Goal: Transaction & Acquisition: Obtain resource

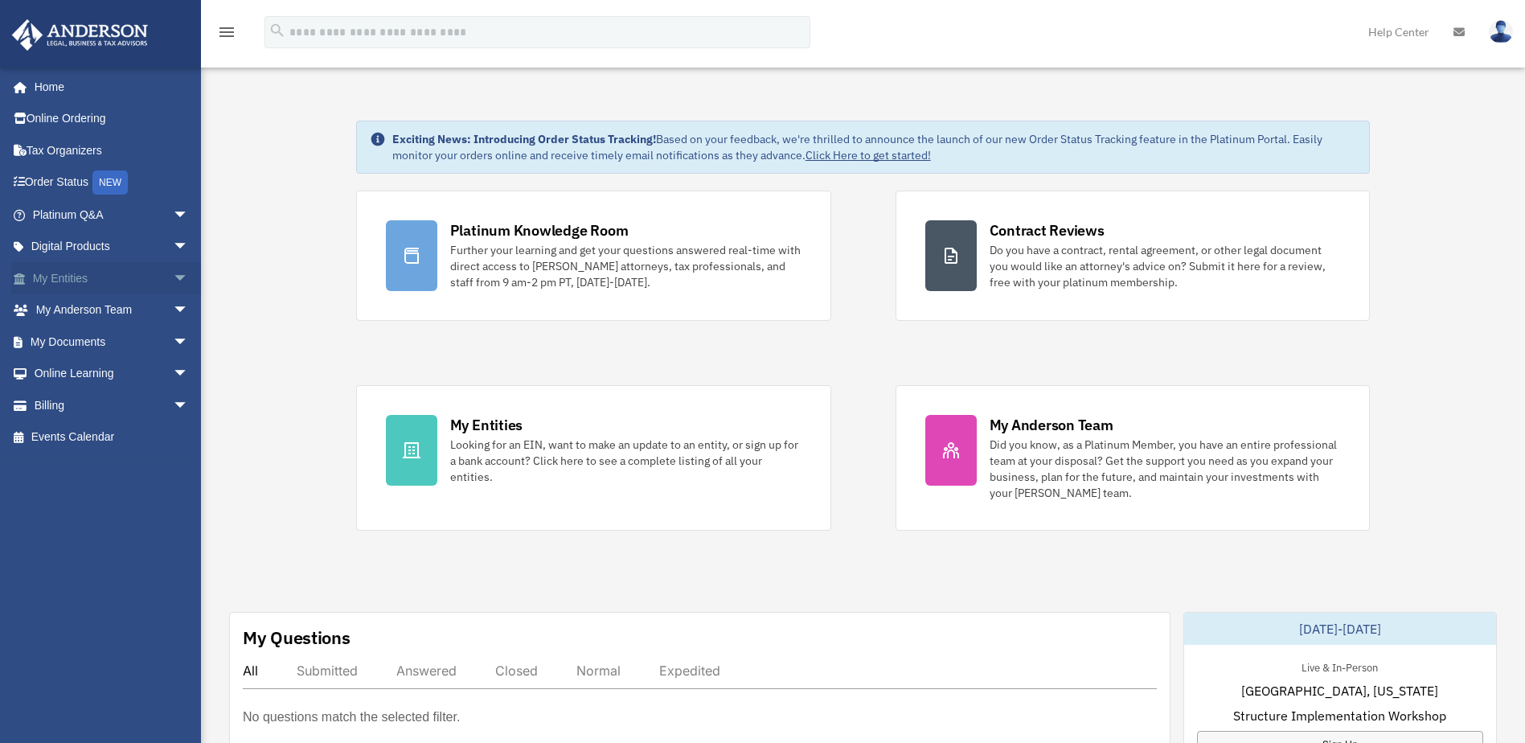
click at [173, 278] on span "arrow_drop_down" at bounding box center [189, 278] width 32 height 33
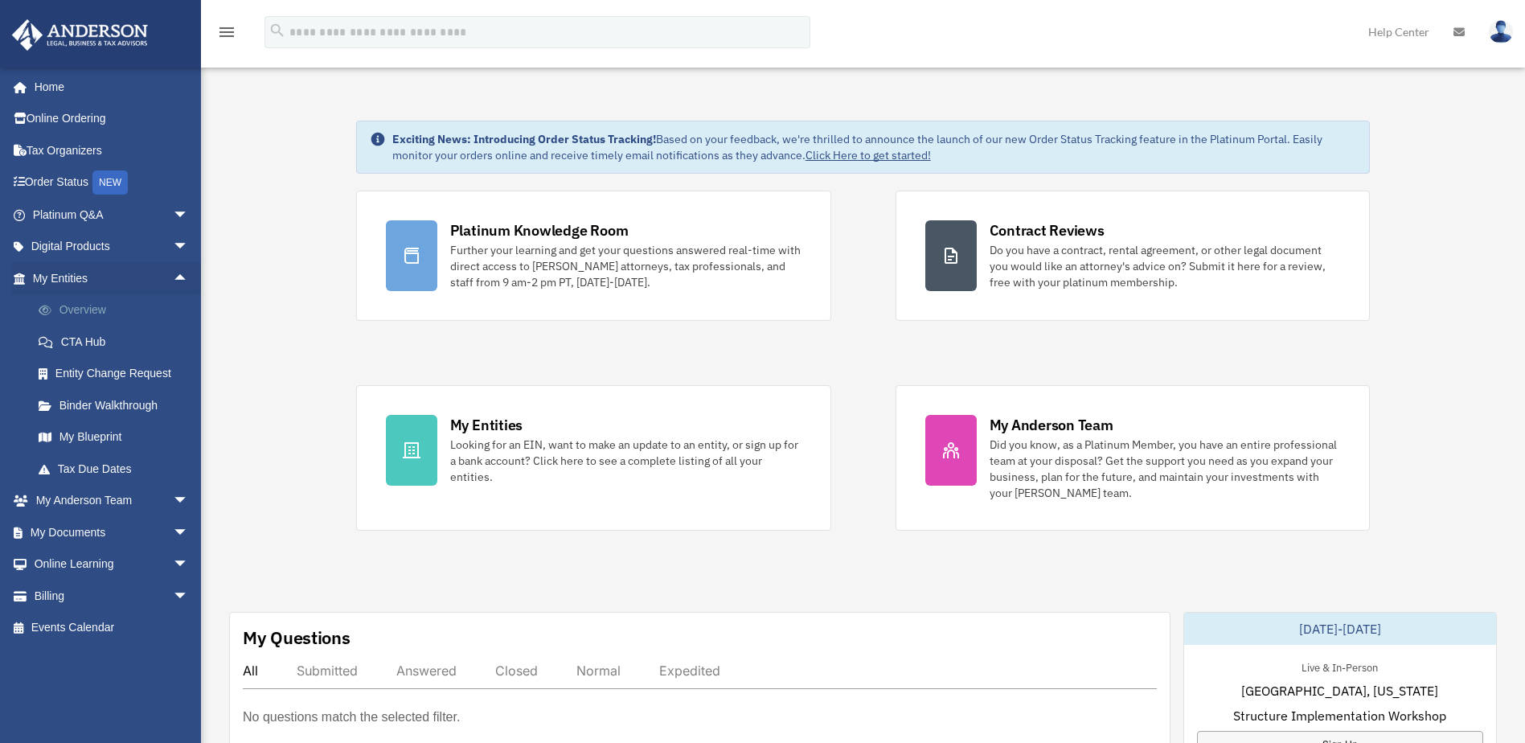
click at [92, 308] on link "Overview" at bounding box center [118, 310] width 191 height 32
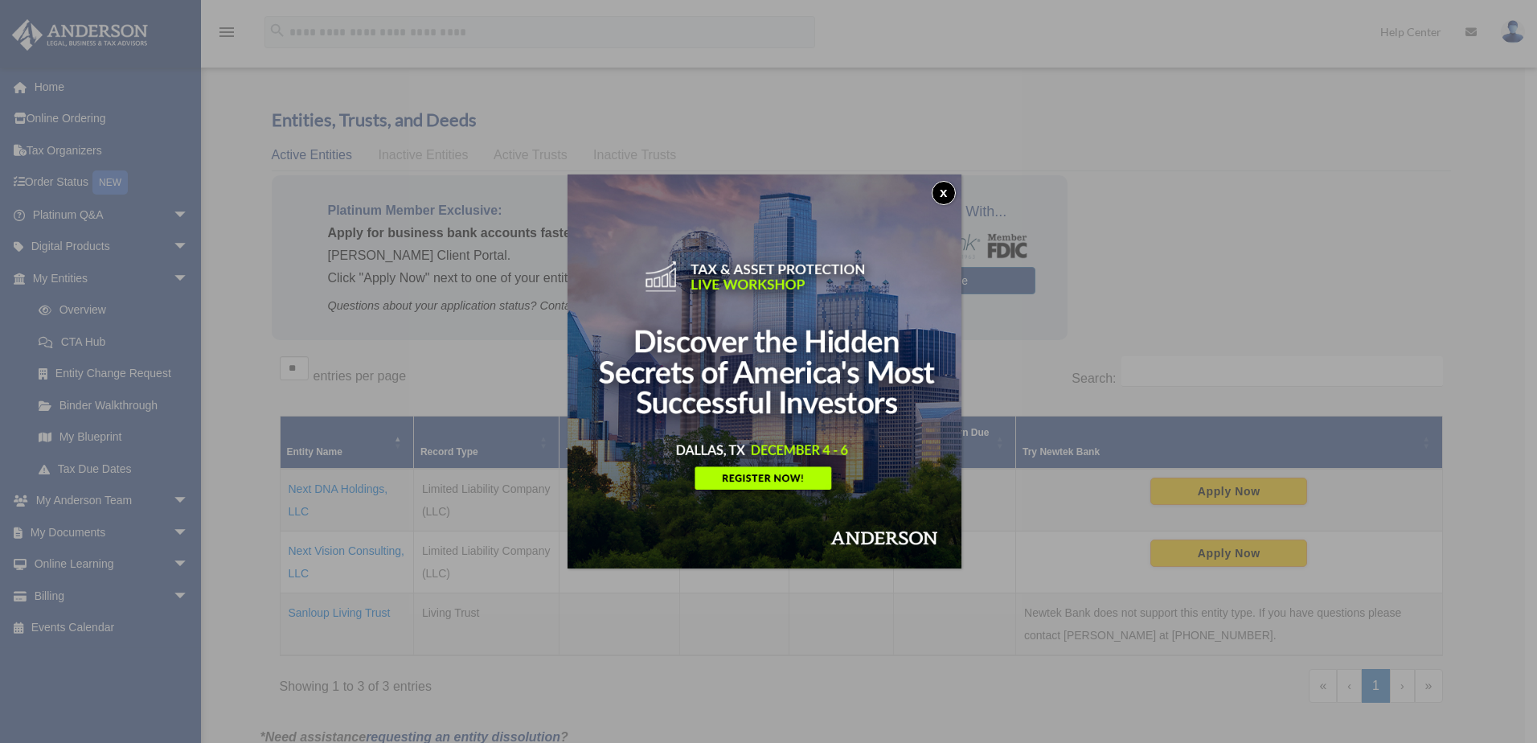
click at [945, 197] on button "x" at bounding box center [944, 193] width 24 height 24
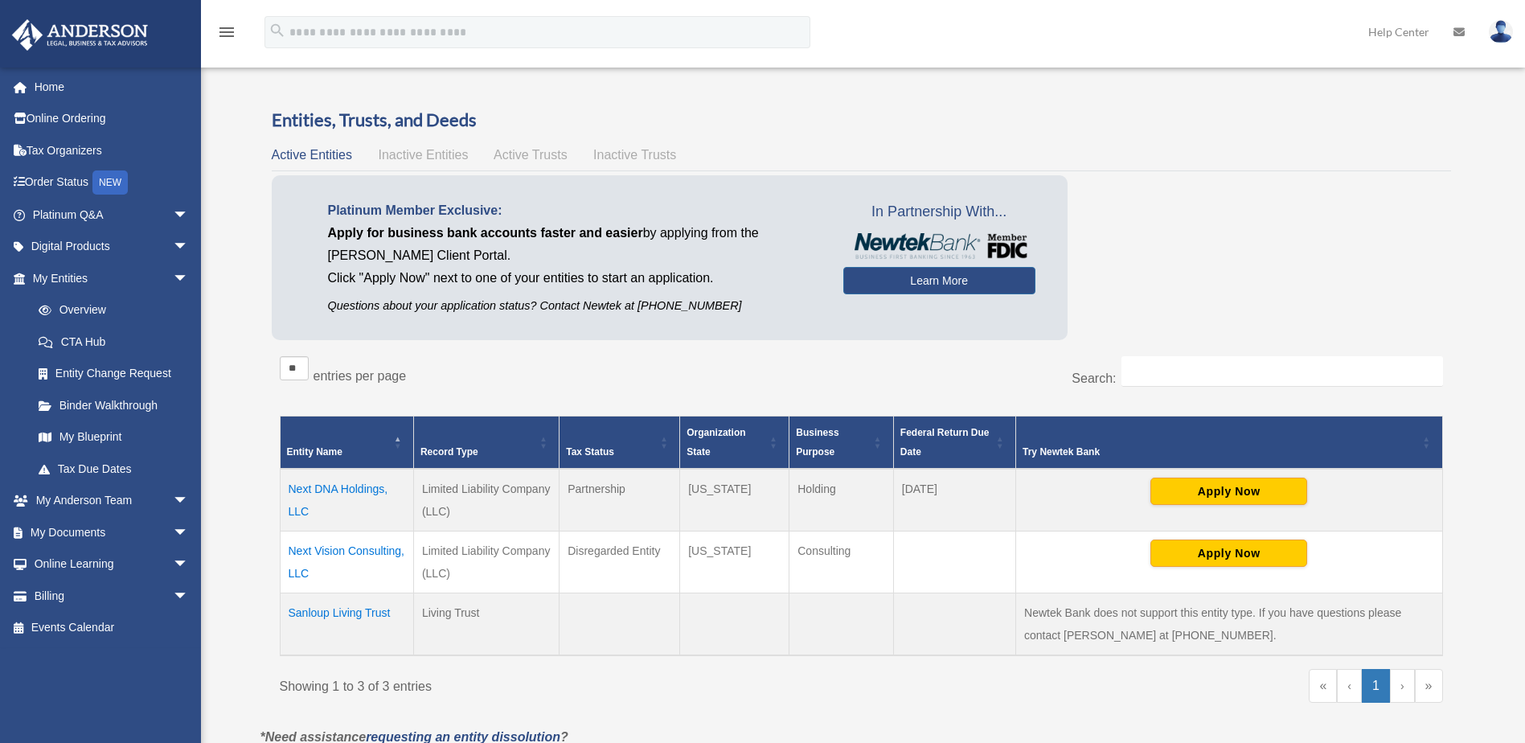
click at [318, 491] on td "Next DNA Holdings, LLC" at bounding box center [346, 500] width 133 height 63
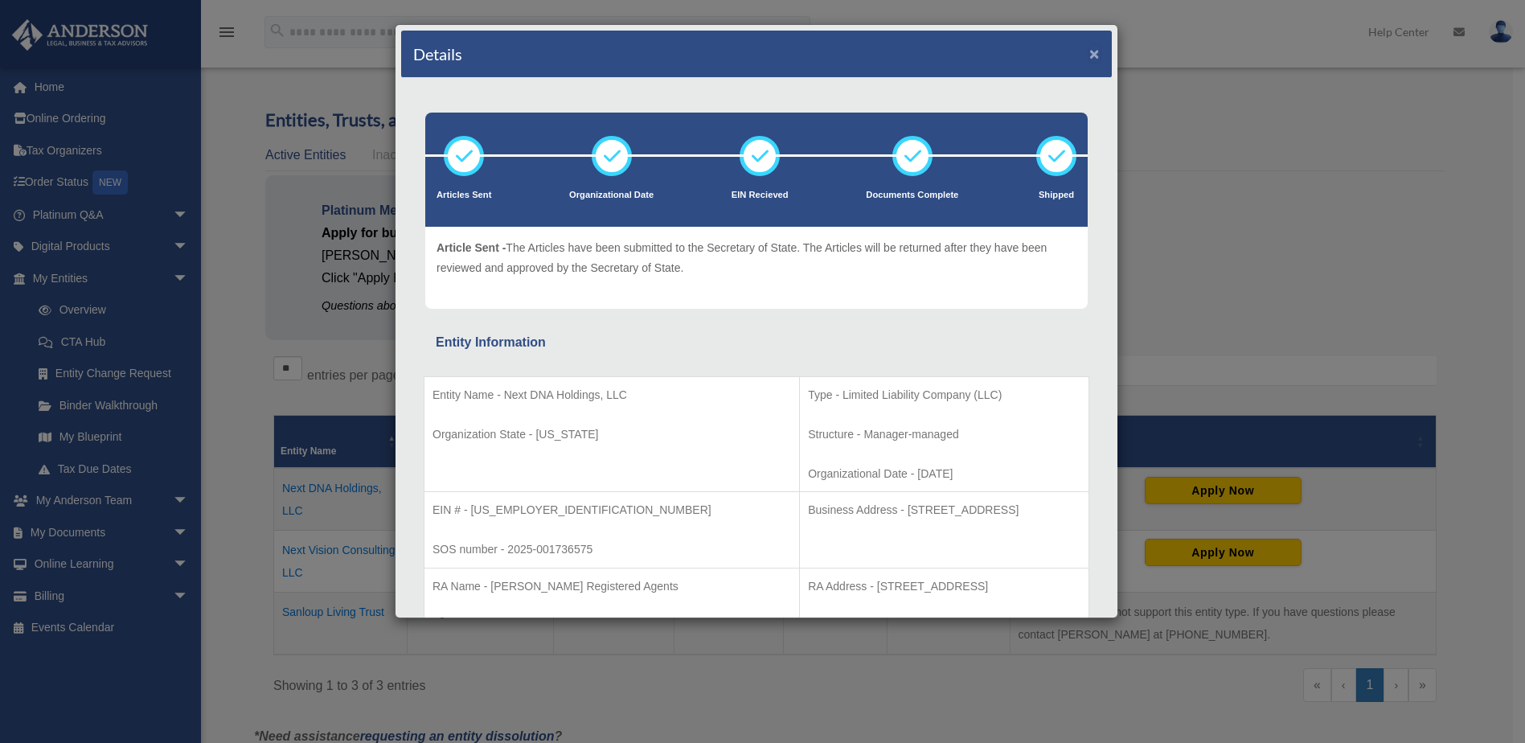
click at [1089, 51] on button "×" at bounding box center [1094, 53] width 10 height 17
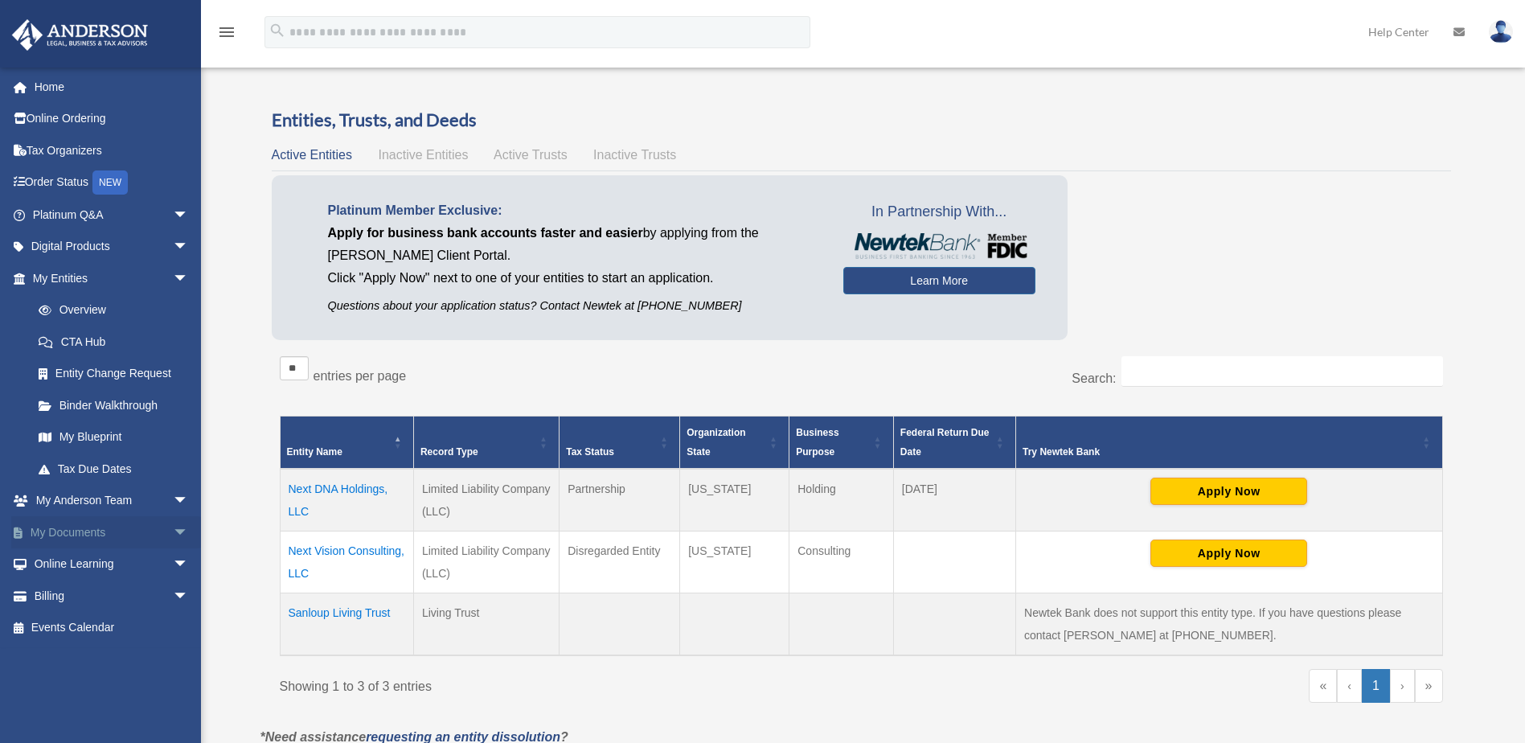
click at [173, 537] on span "arrow_drop_down" at bounding box center [189, 532] width 32 height 33
click at [71, 566] on link "Box" at bounding box center [118, 564] width 191 height 32
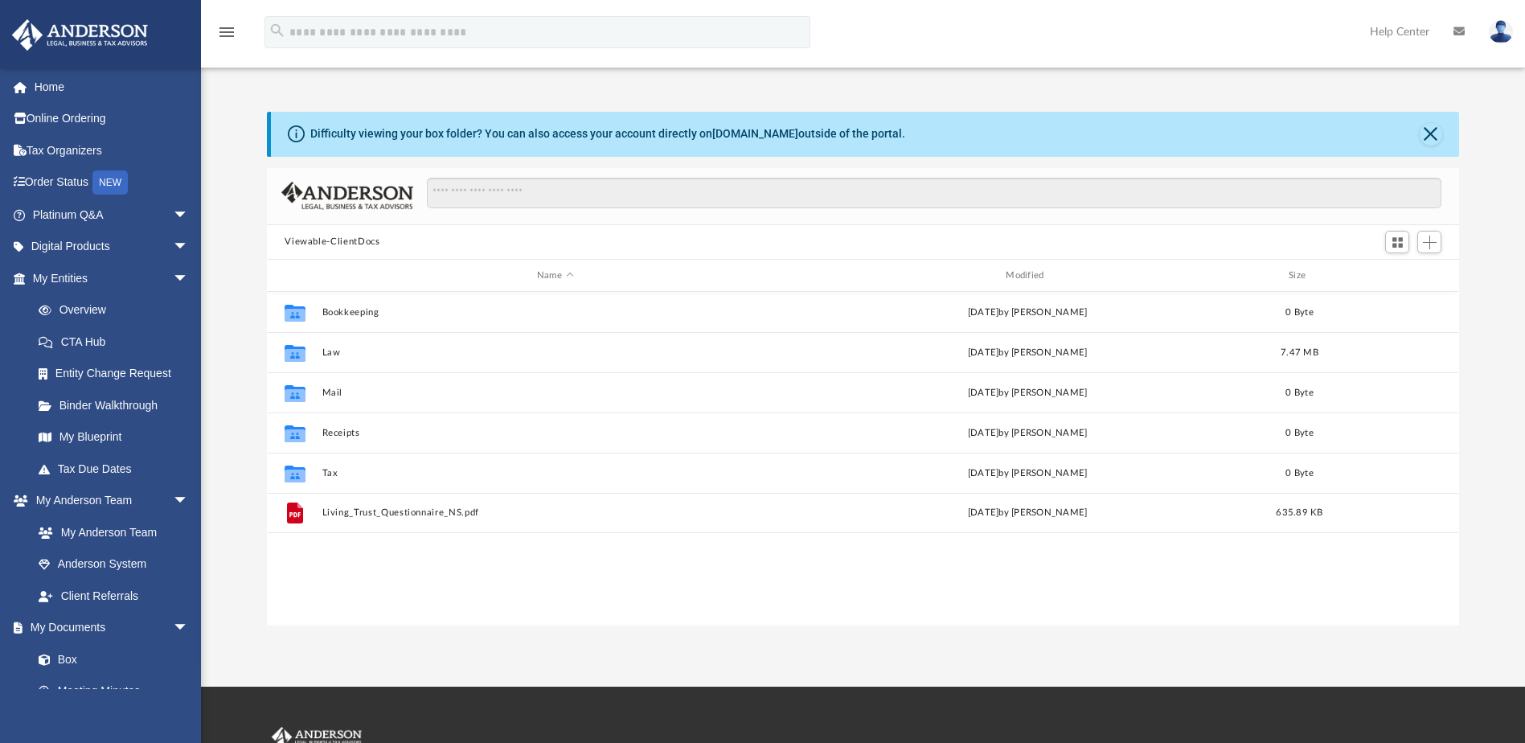
scroll to position [354, 1180]
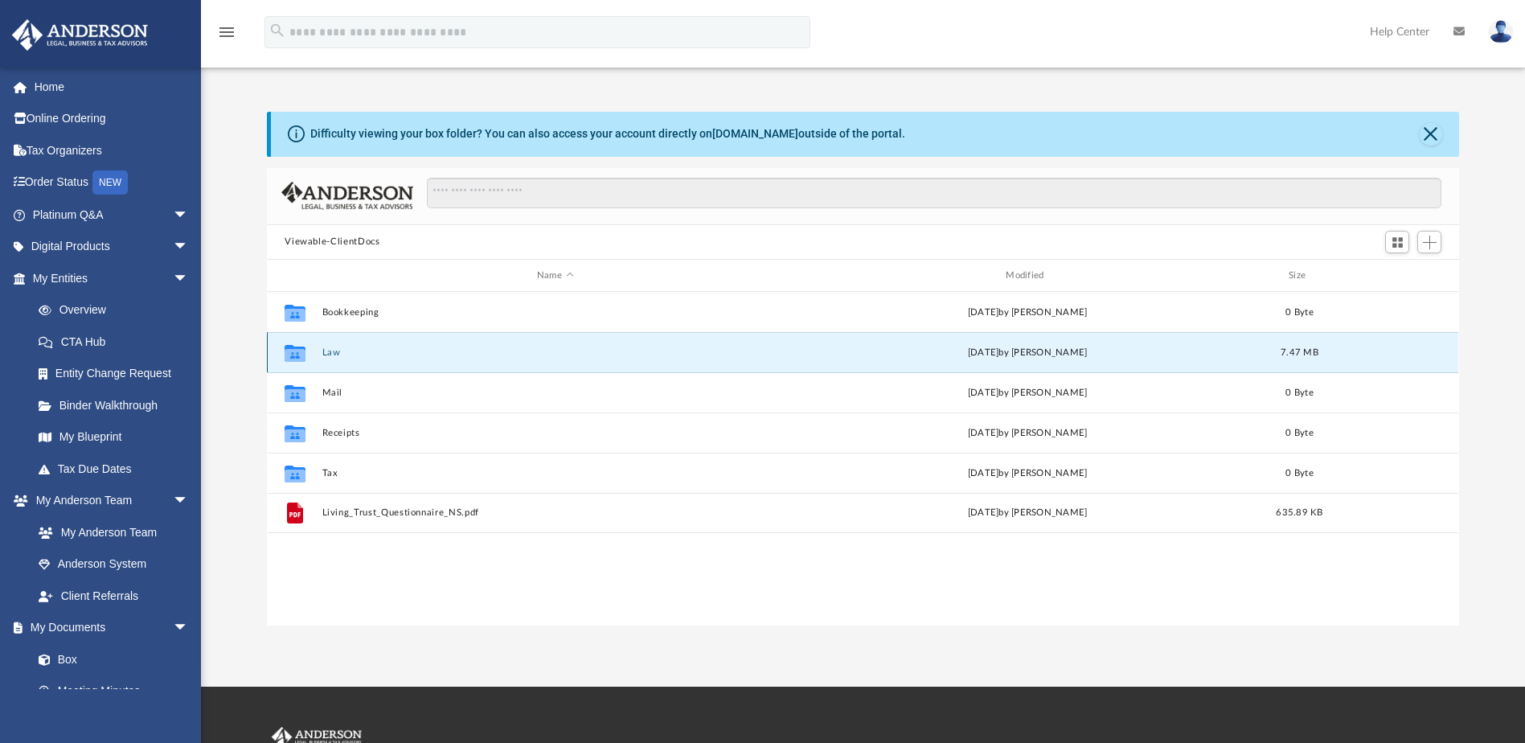
click at [334, 352] on button "Law" at bounding box center [554, 352] width 465 height 10
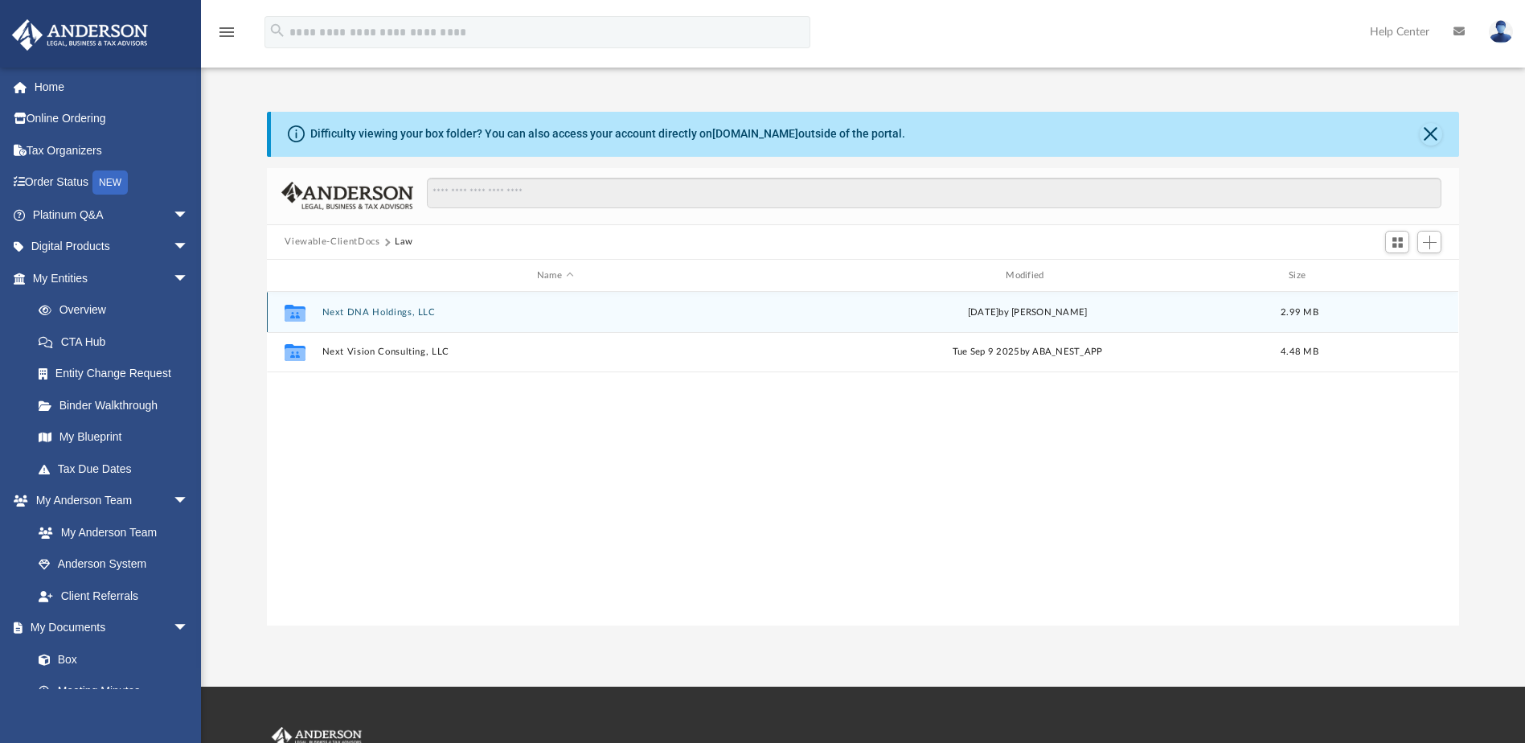
click at [379, 312] on button "Next DNA Holdings, LLC" at bounding box center [554, 312] width 465 height 10
click at [346, 312] on button "Initial Docs" at bounding box center [554, 312] width 465 height 10
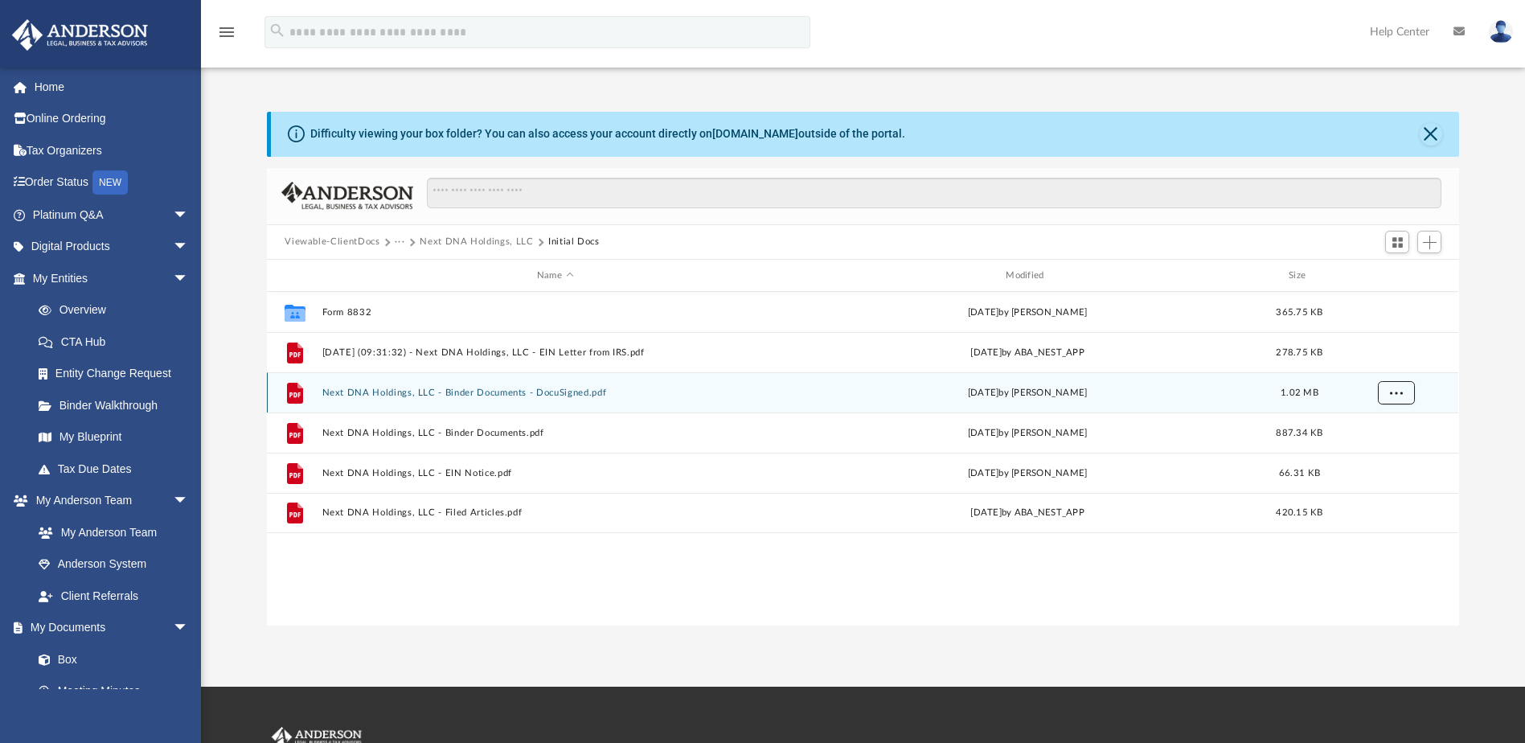
click at [1395, 389] on span "More options" at bounding box center [1396, 392] width 13 height 9
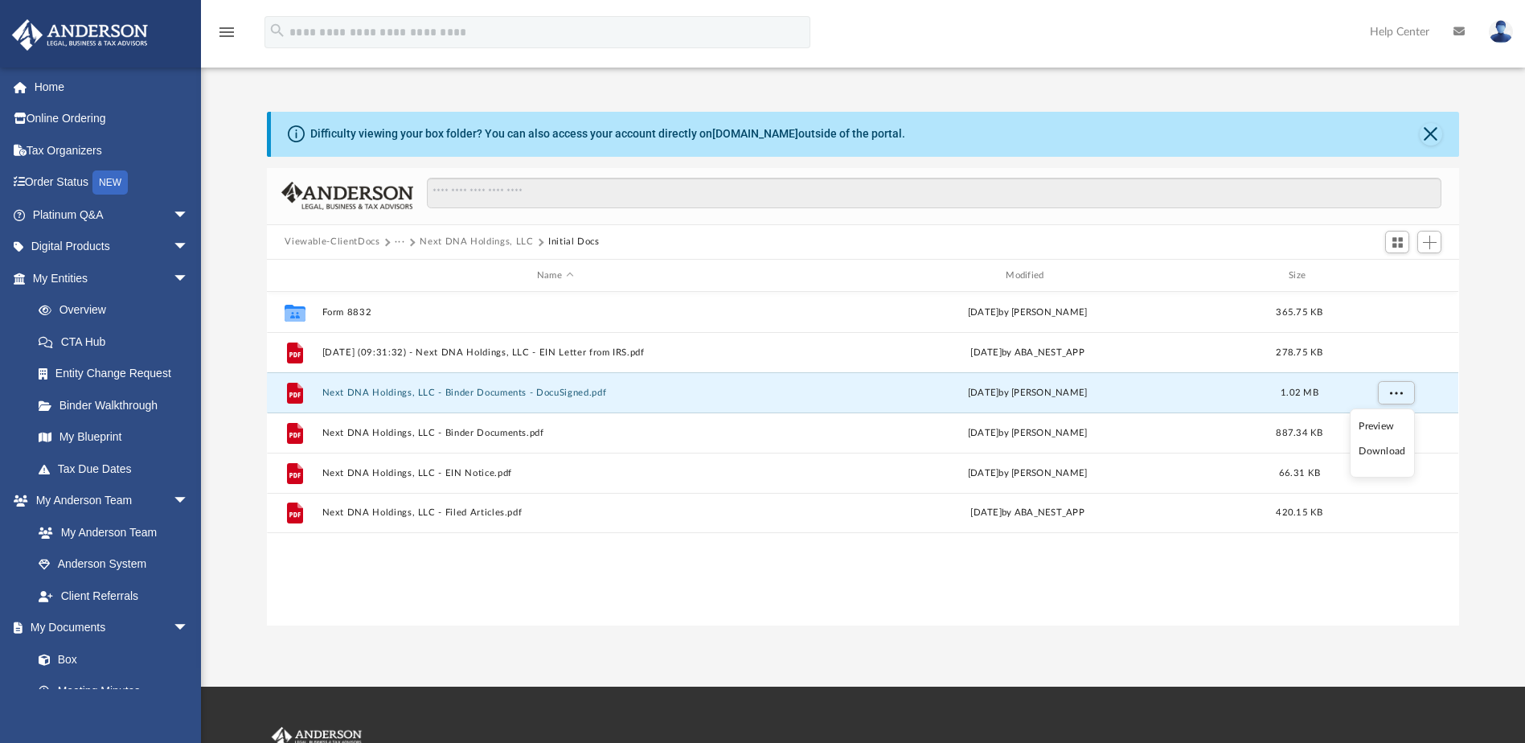
click at [1376, 452] on li "Download" at bounding box center [1382, 451] width 47 height 17
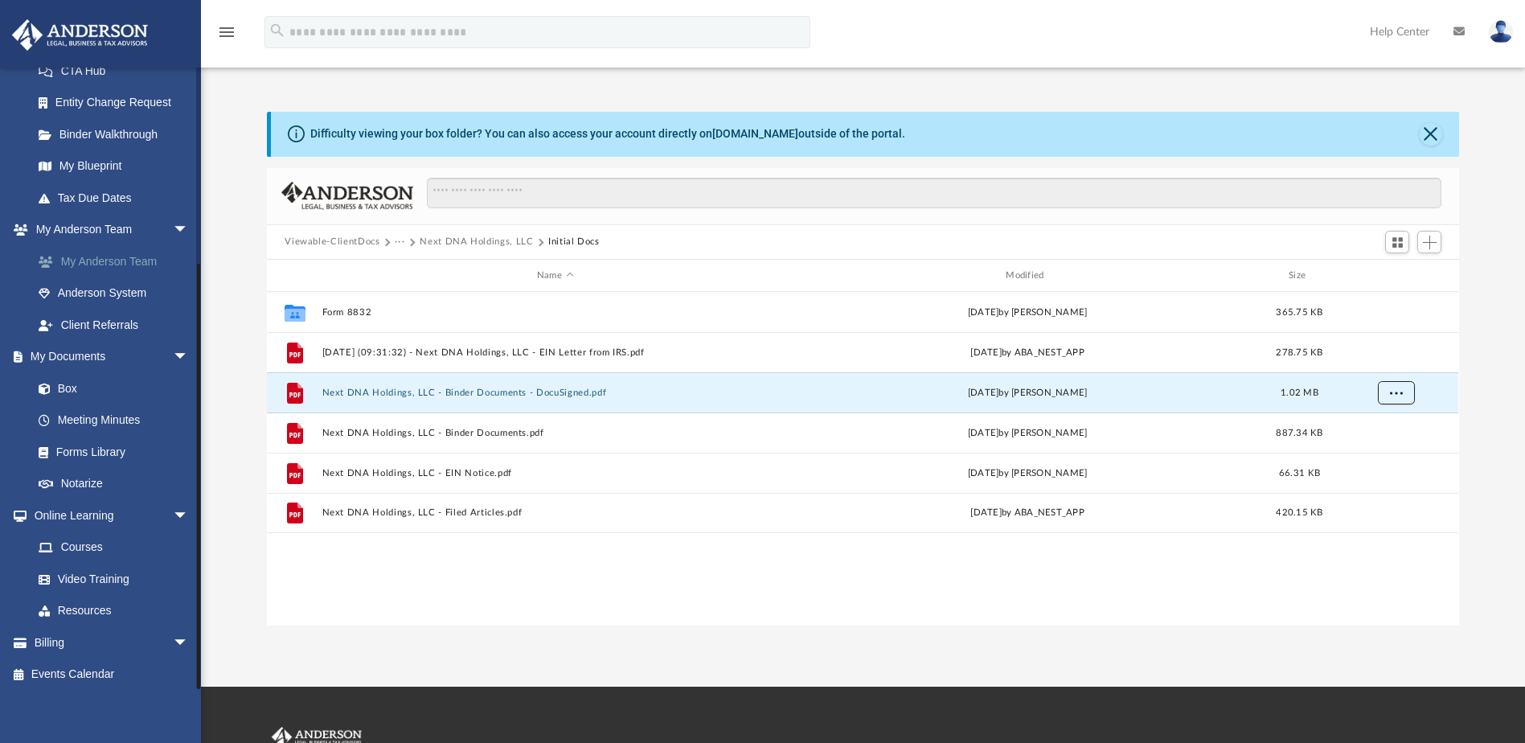
scroll to position [276, 0]
click at [398, 240] on button "···" at bounding box center [400, 242] width 10 height 14
click at [410, 270] on li "Law" at bounding box center [413, 270] width 18 height 17
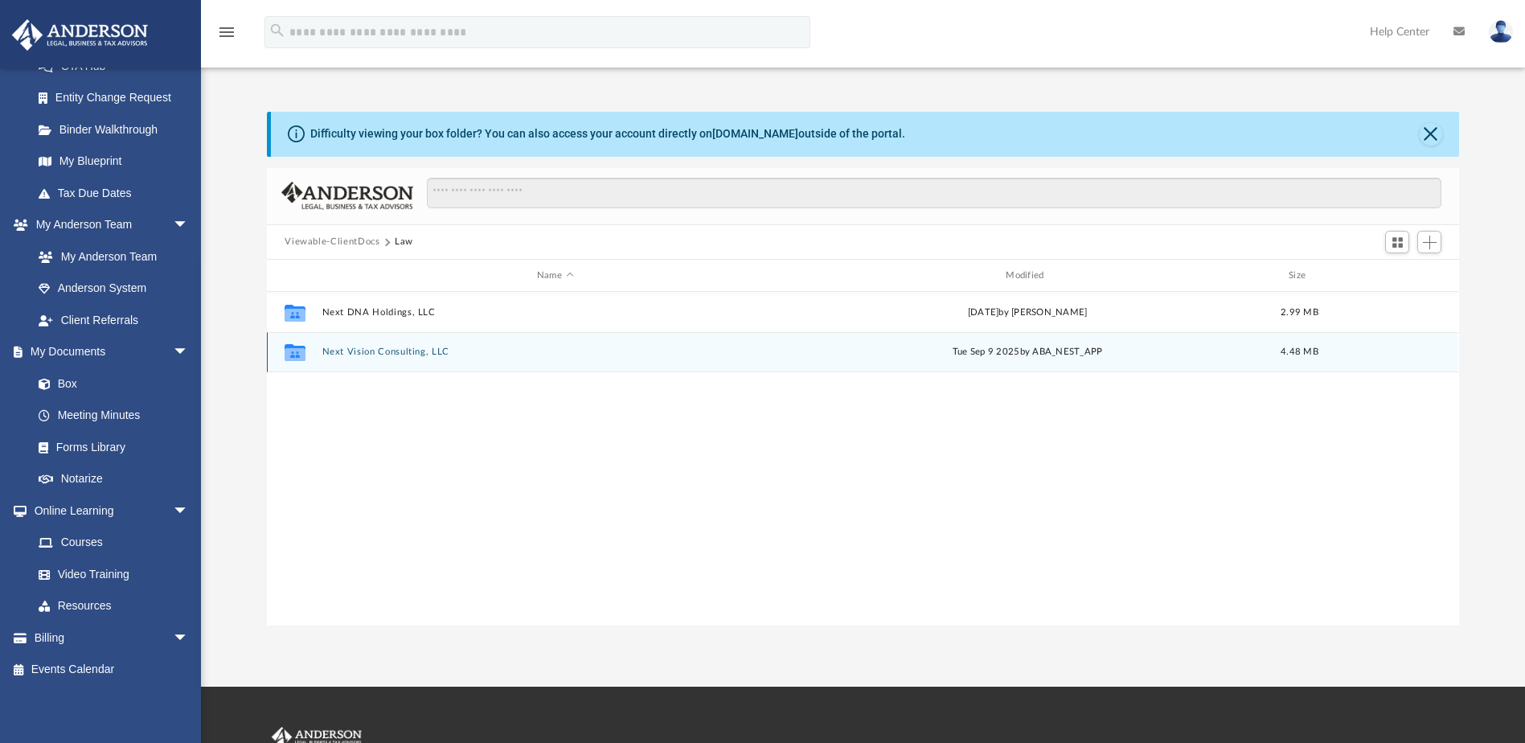
click at [346, 351] on button "Next Vision Consulting, LLC" at bounding box center [554, 352] width 465 height 10
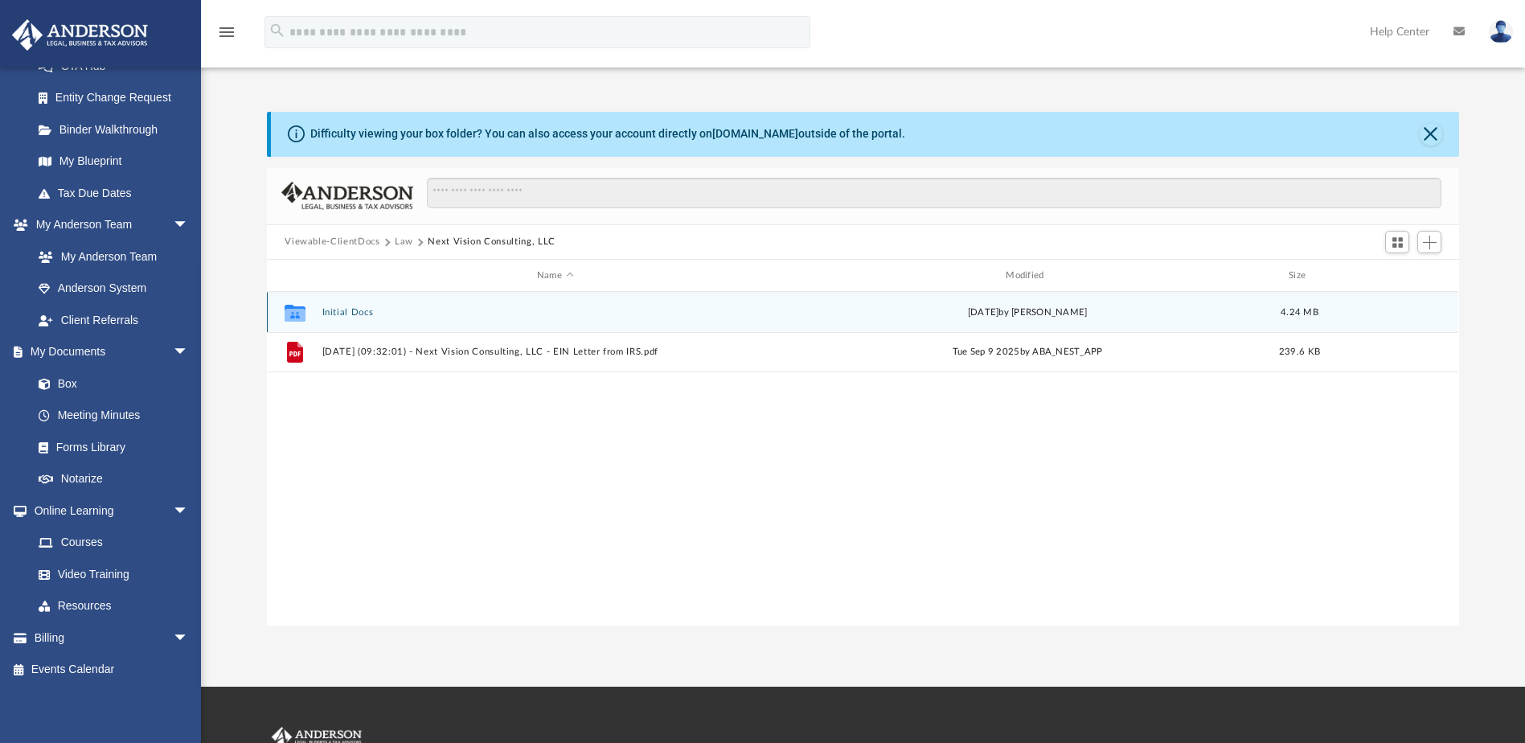
click at [351, 311] on button "Initial Docs" at bounding box center [554, 312] width 465 height 10
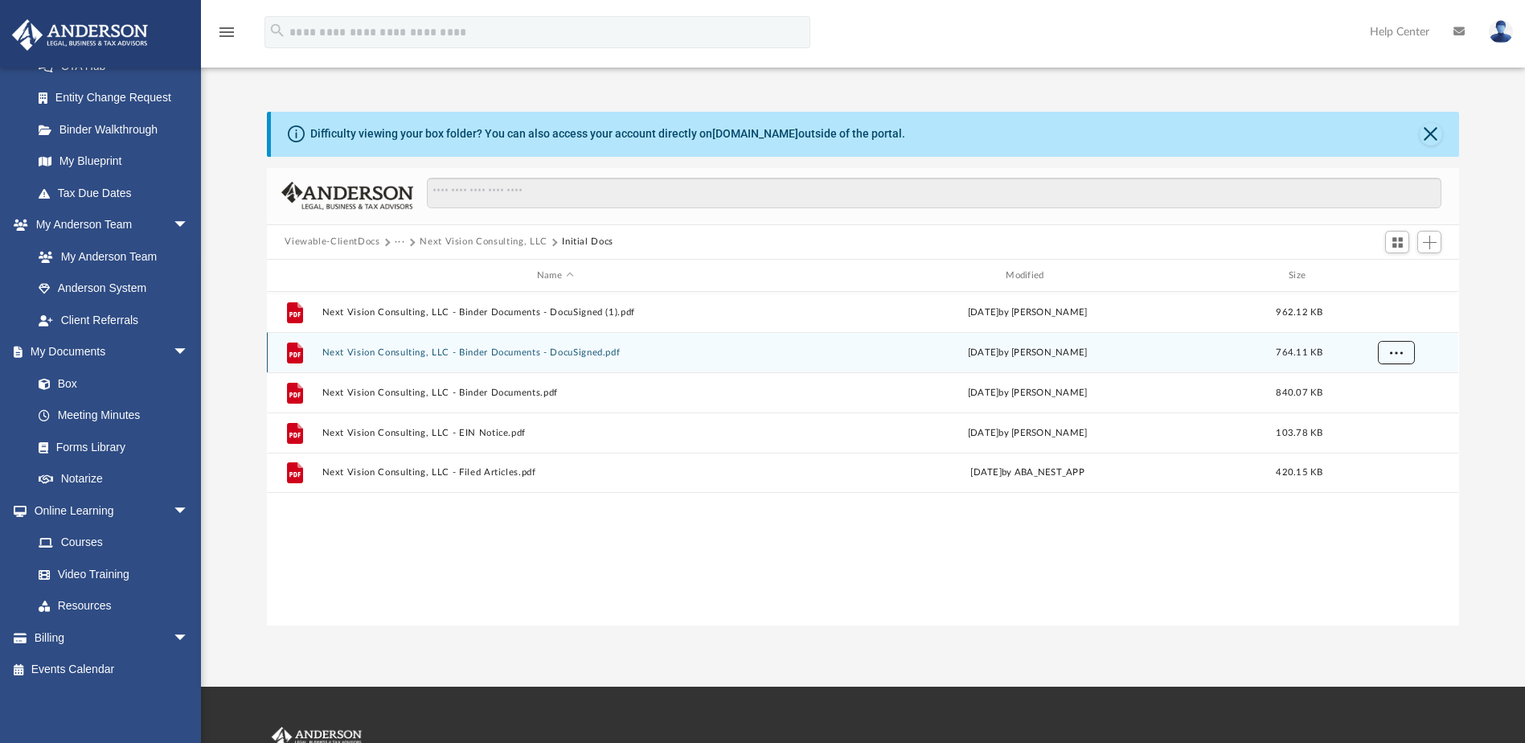
click at [1396, 354] on span "More options" at bounding box center [1396, 352] width 13 height 9
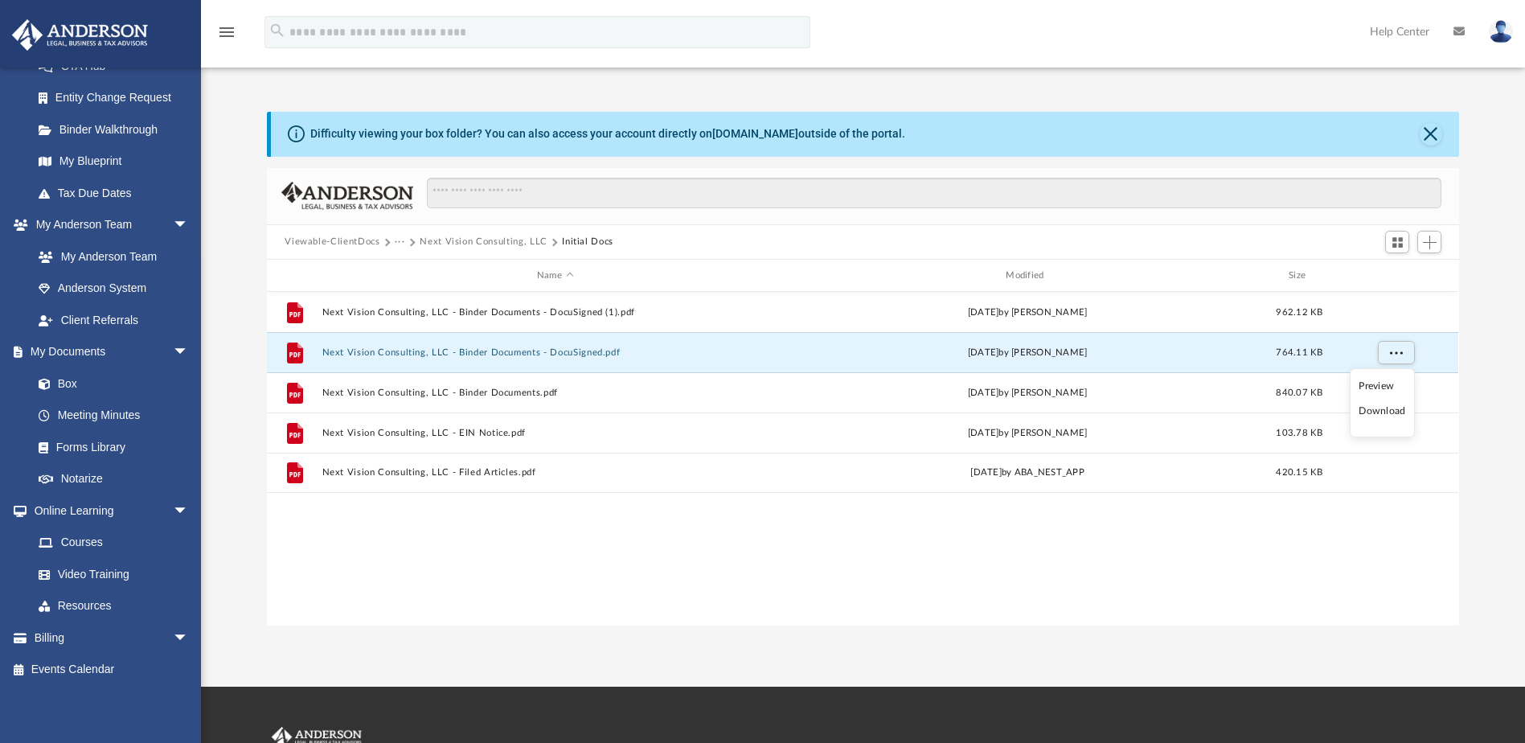
click at [1385, 409] on li "Download" at bounding box center [1382, 411] width 47 height 17
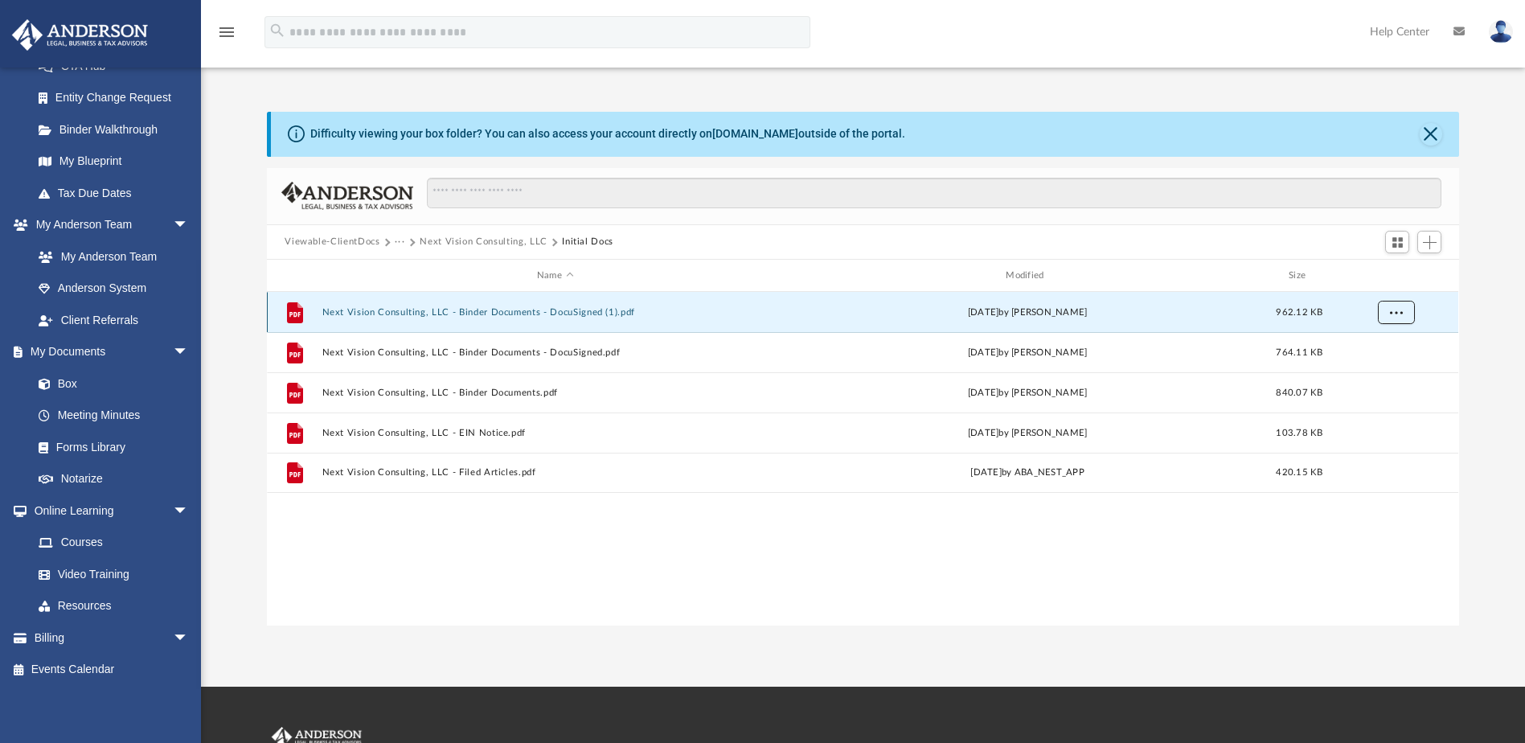
click at [1405, 312] on button "More options" at bounding box center [1396, 313] width 37 height 24
click at [1390, 375] on li "Download" at bounding box center [1382, 371] width 47 height 17
